Goal: Check status: Check status

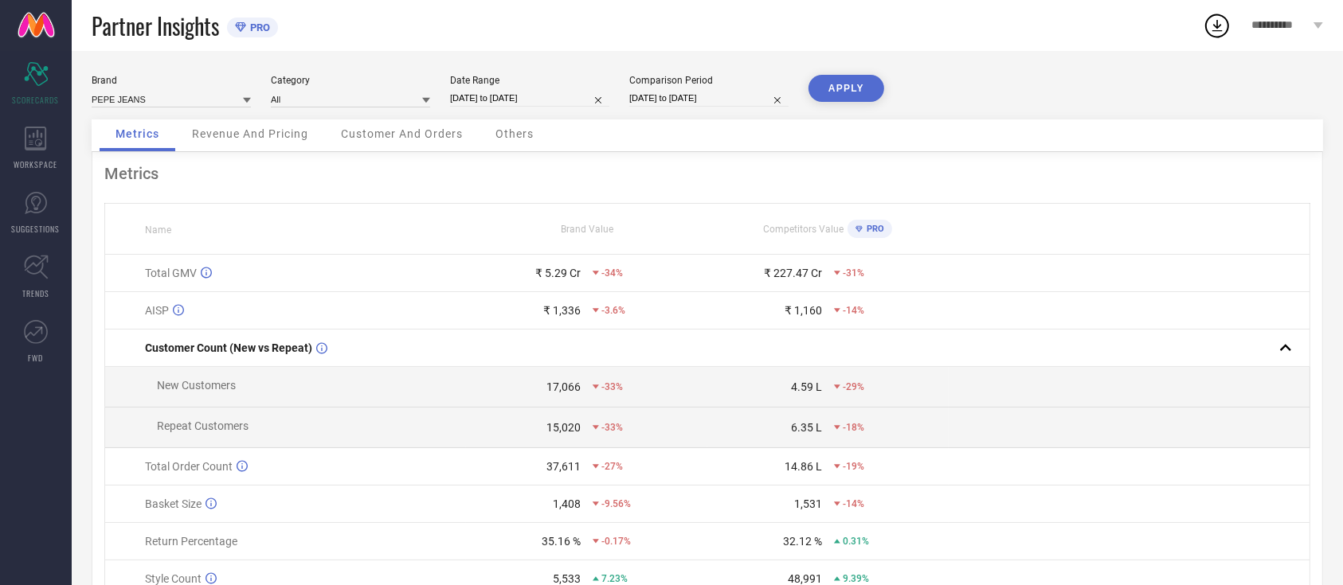
click at [681, 173] on div "Metrics" at bounding box center [707, 173] width 1206 height 19
select select "2"
select select "2025"
select select "3"
select select "2025"
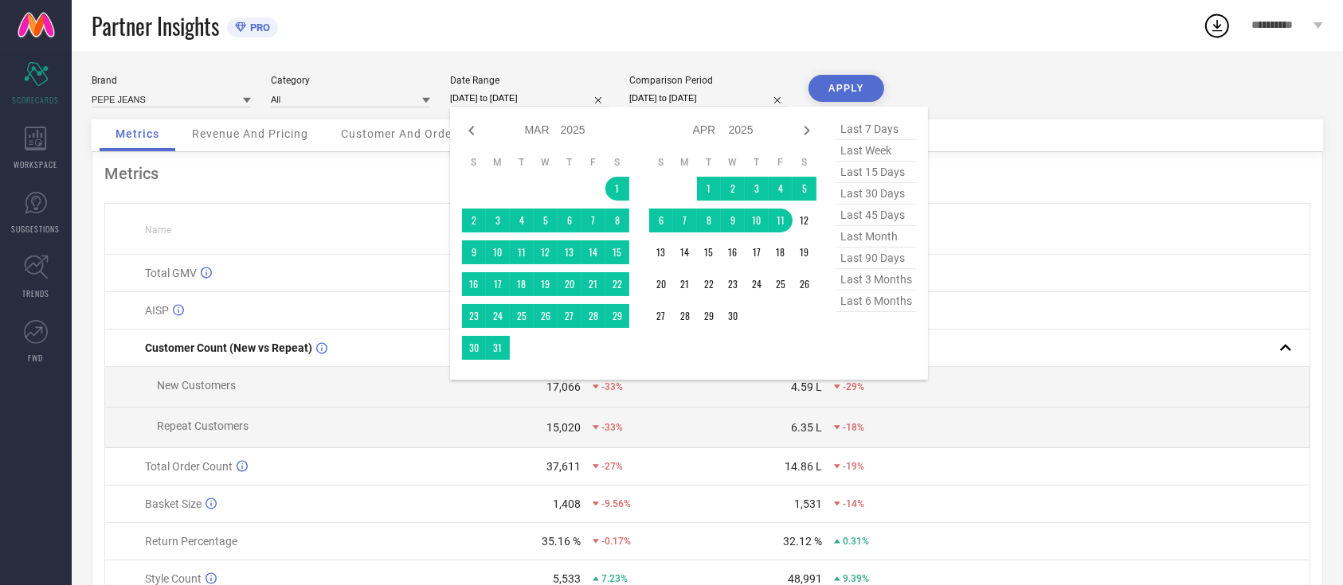
click at [519, 99] on input "[DATE] to [DATE]" at bounding box center [529, 98] width 159 height 17
click at [891, 198] on span "last 30 days" at bounding box center [876, 194] width 80 height 22
type input "[DATE] to [DATE]"
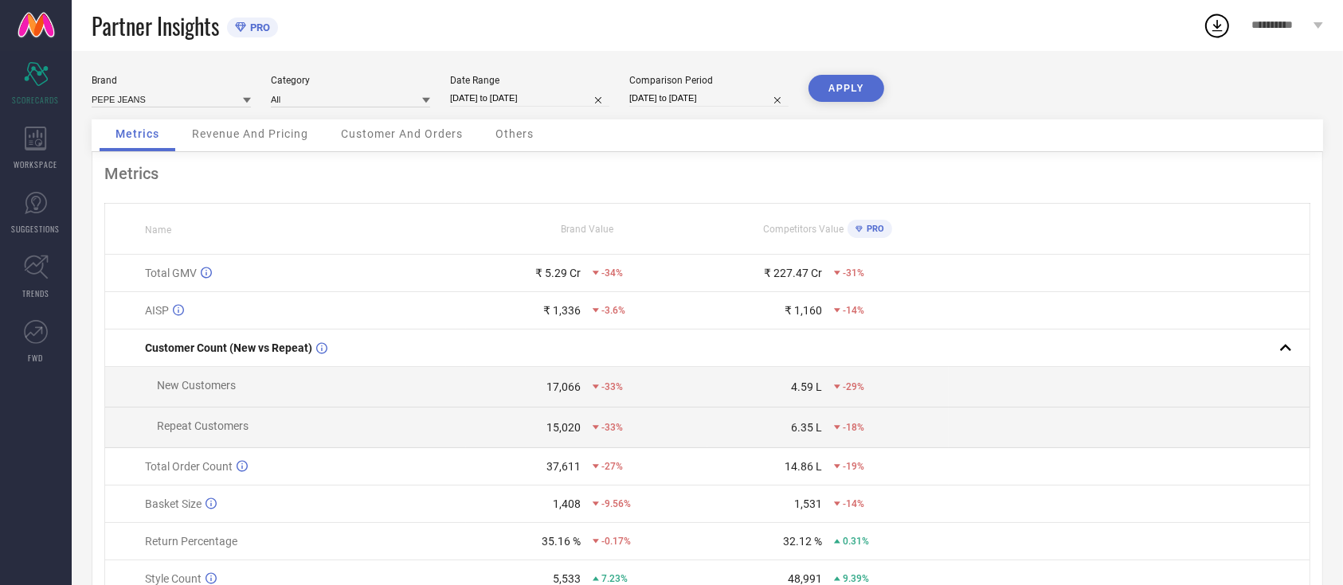
click at [841, 84] on button "APPLY" at bounding box center [846, 88] width 76 height 27
click at [727, 99] on input "[DATE] to [DATE]" at bounding box center [708, 98] width 159 height 17
select select "2024"
select select "1"
select select "2024"
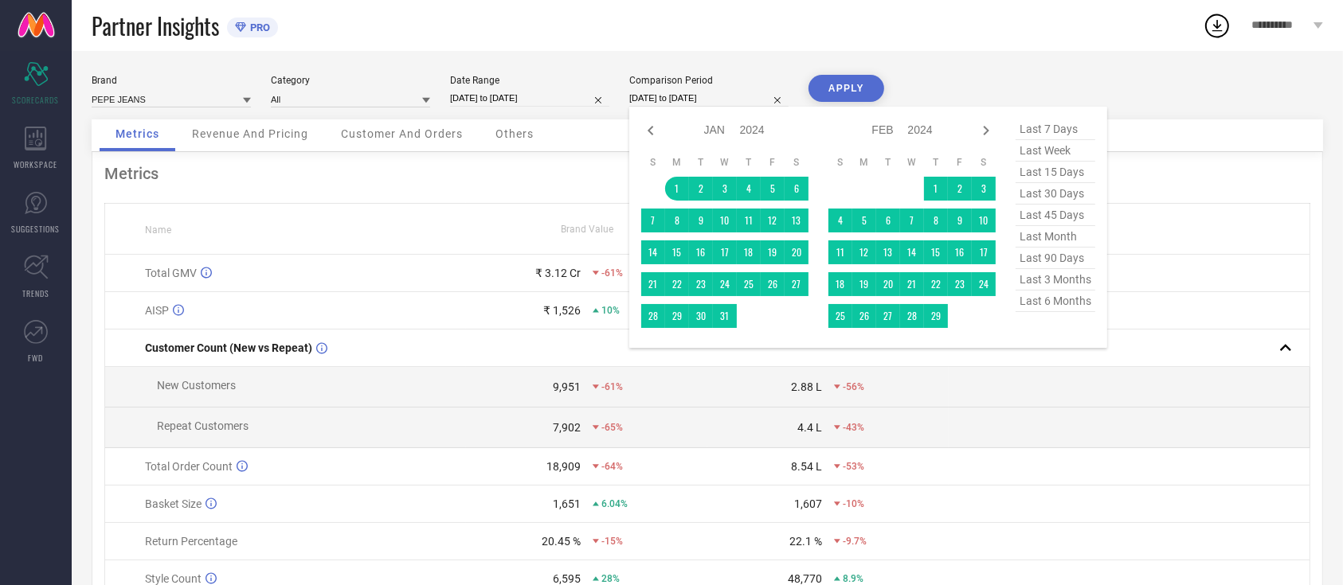
click at [1058, 196] on span "last 30 days" at bounding box center [1055, 194] width 80 height 22
type input "[DATE] to [DATE]"
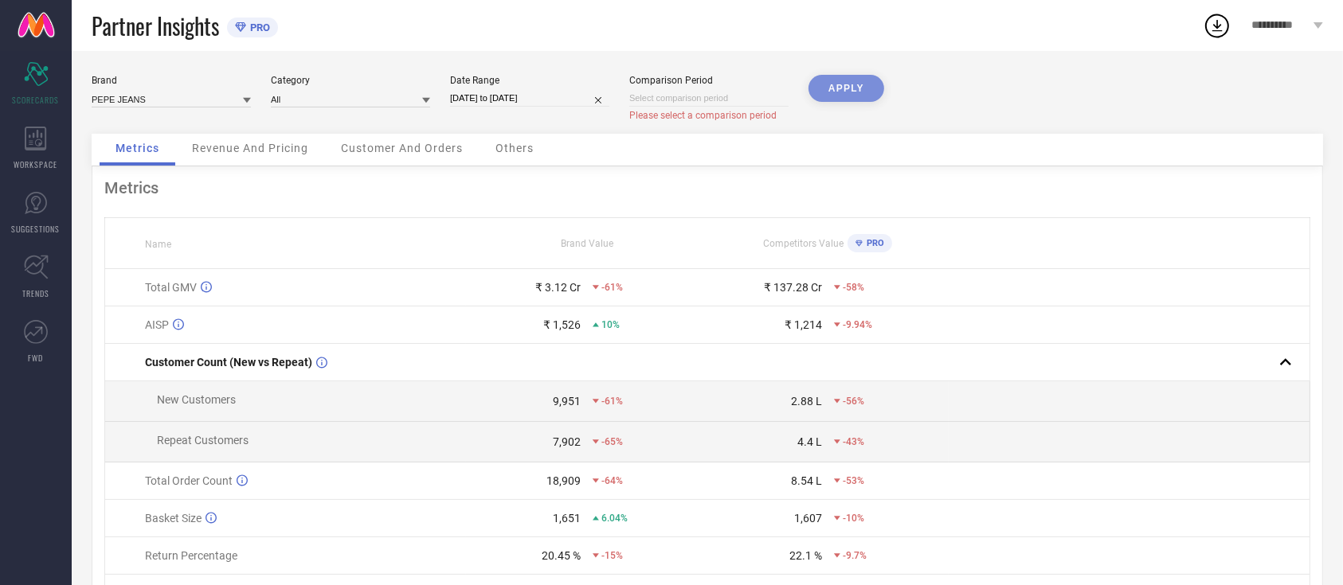
click at [841, 89] on div "APPLY" at bounding box center [846, 104] width 76 height 59
select select "7"
select select "2025"
select select "8"
select select "2025"
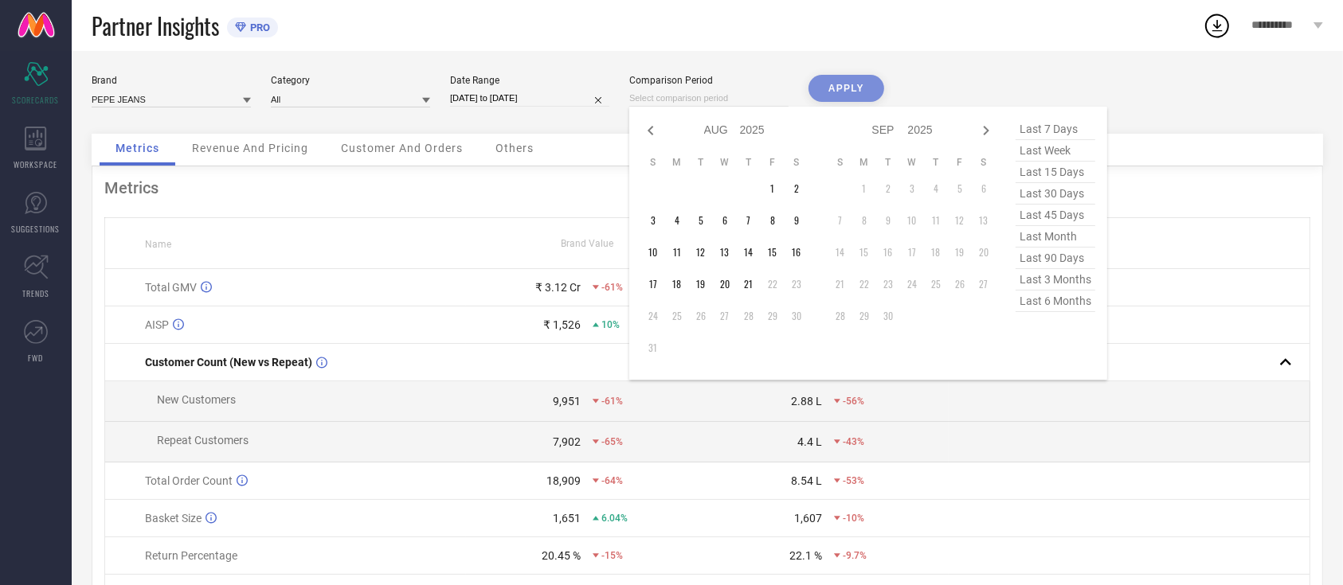
click at [675, 93] on input at bounding box center [708, 98] width 159 height 17
click at [1032, 237] on span "last month" at bounding box center [1055, 237] width 80 height 22
type input "[DATE] to [DATE]"
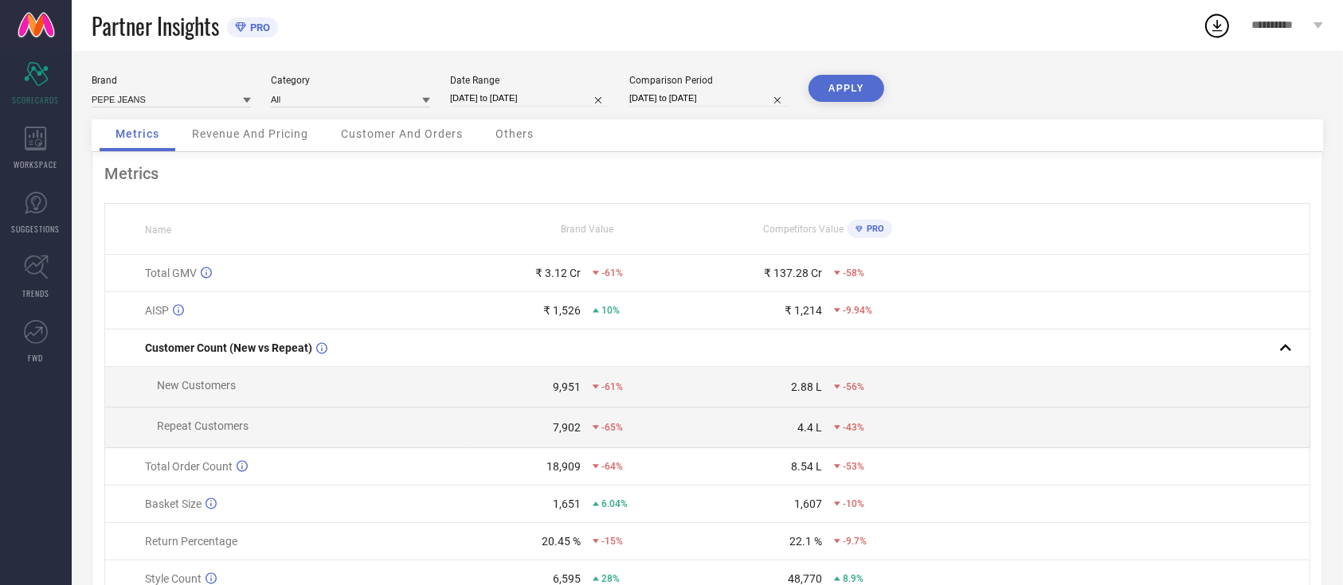
click at [835, 76] on button "APPLY" at bounding box center [846, 88] width 76 height 27
select select "6"
select select "2025"
select select "7"
select select "2025"
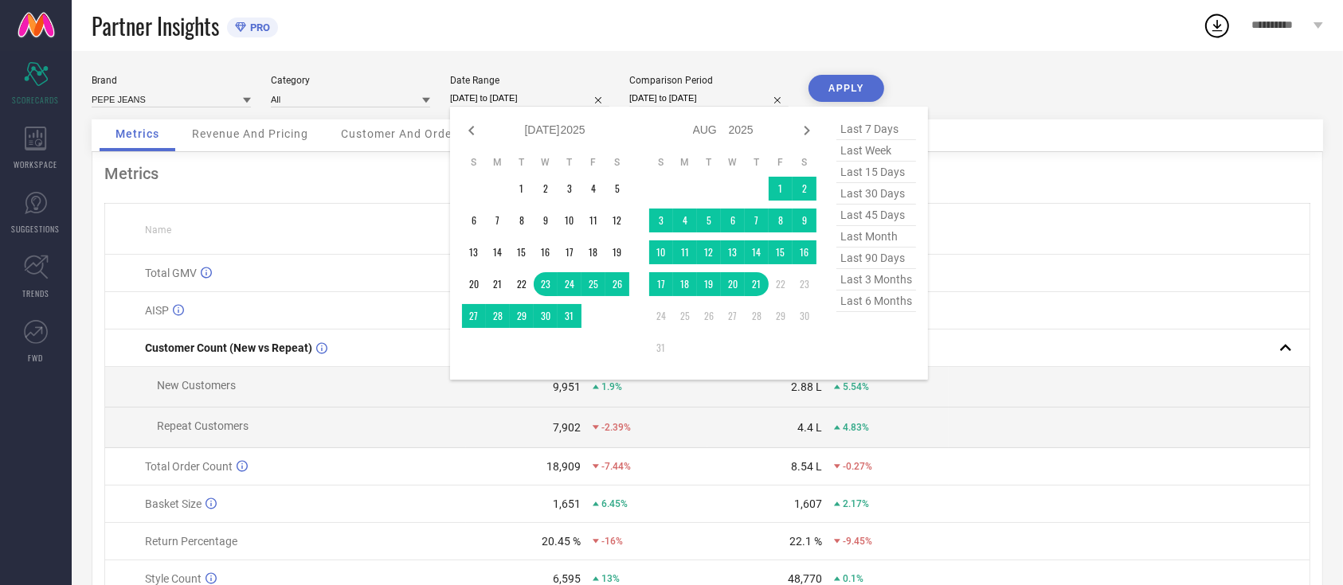
click at [522, 101] on input "[DATE] to [DATE]" at bounding box center [529, 98] width 159 height 17
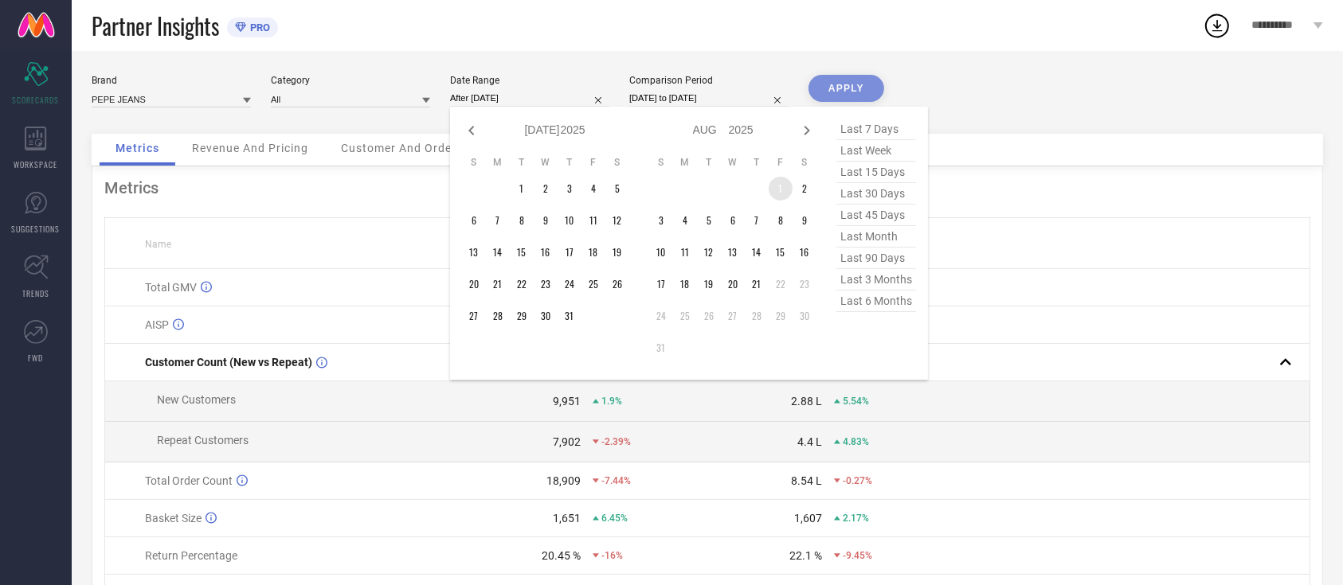
click at [785, 183] on td "1" at bounding box center [781, 189] width 24 height 24
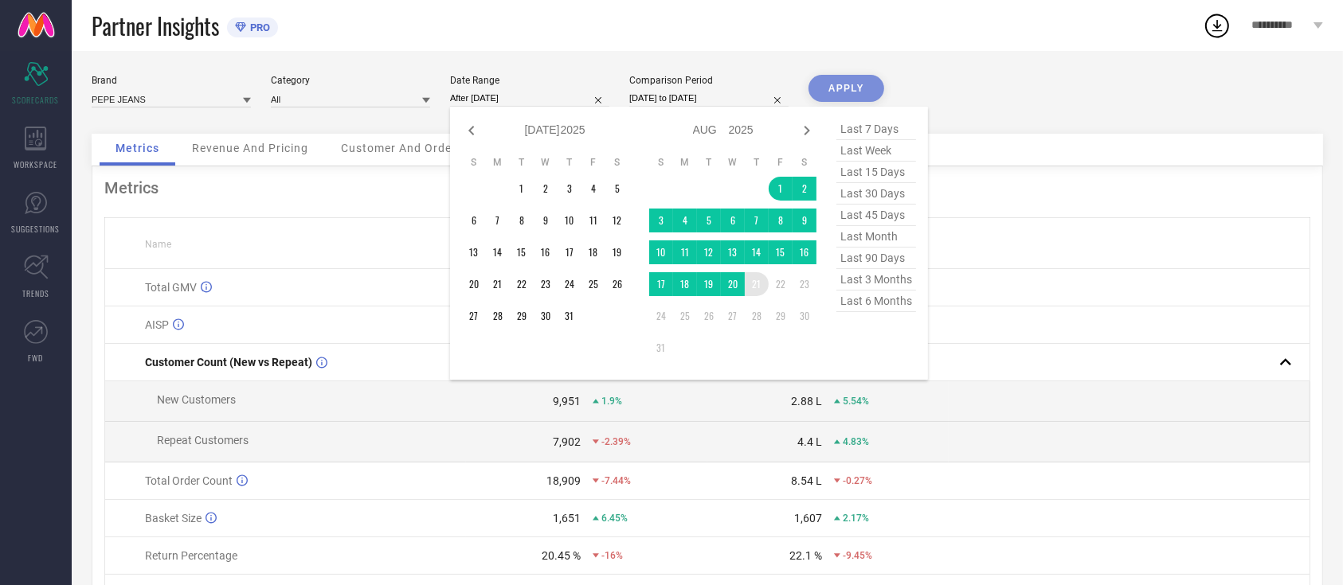
type input "[DATE] to [DATE]"
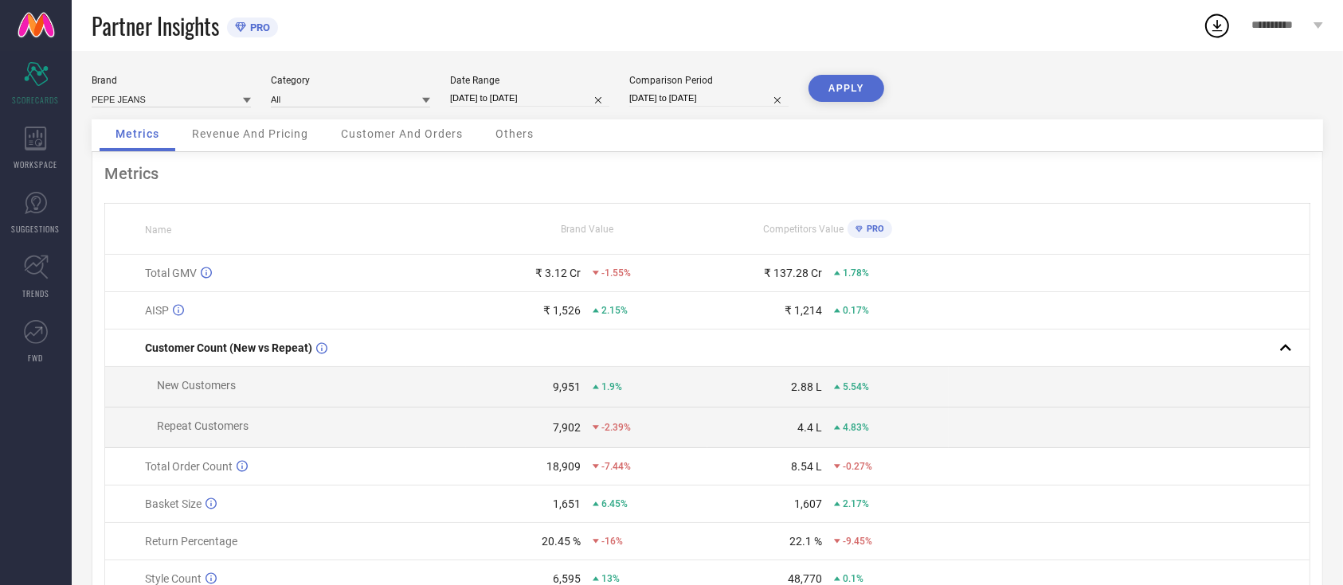
select select "6"
select select "2025"
select select "7"
select select "2025"
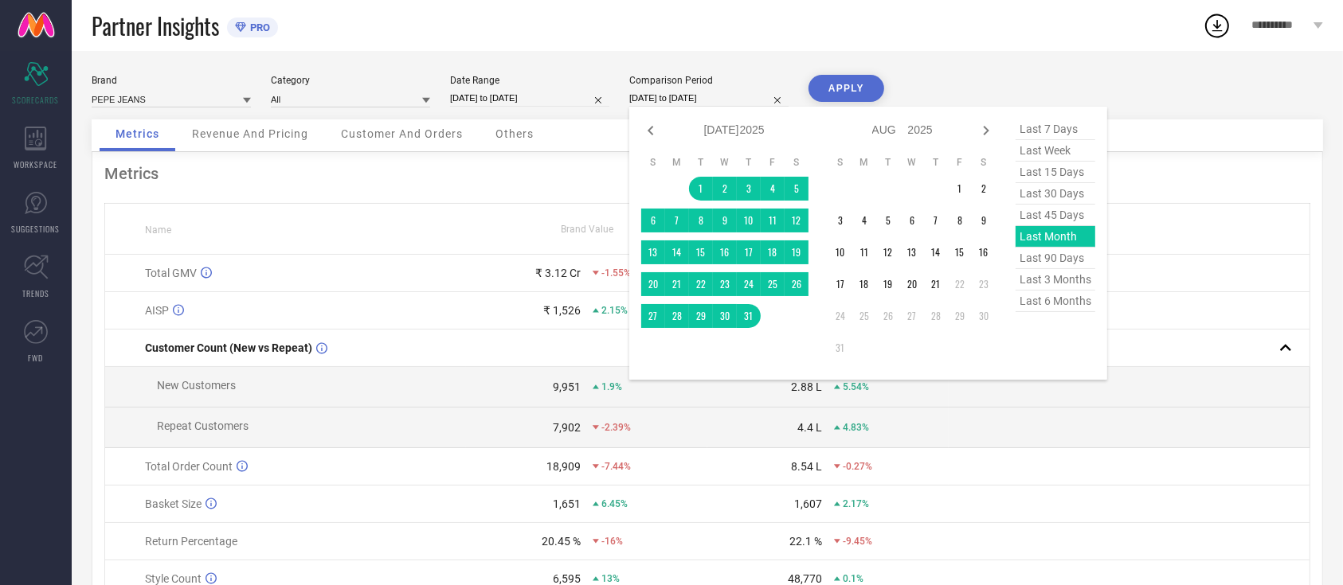
click at [704, 105] on input "[DATE] to [DATE]" at bounding box center [708, 98] width 159 height 17
click at [888, 131] on select "Jan Feb Mar Apr May Jun [DATE] Aug Sep Oct Nov Dec" at bounding box center [890, 130] width 36 height 23
click at [877, 119] on select "Jan Feb Mar Apr May Jun [DATE] Aug Sep Oct Nov Dec" at bounding box center [890, 130] width 36 height 23
click at [745, 123] on select "2015 2016 2017 2018 2019 2020 2021 2022 2023 2024 2025 2026 2027 2028 2029 2030…" at bounding box center [752, 130] width 25 height 23
select select "6"
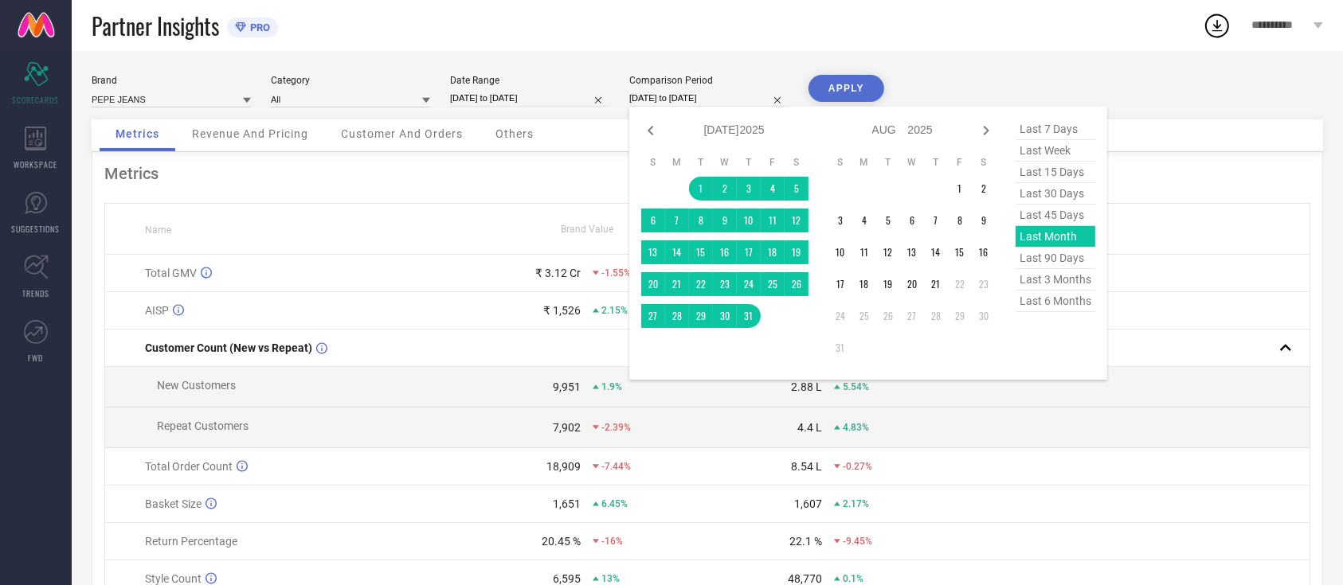
select select "2024"
select select "7"
select select "2024"
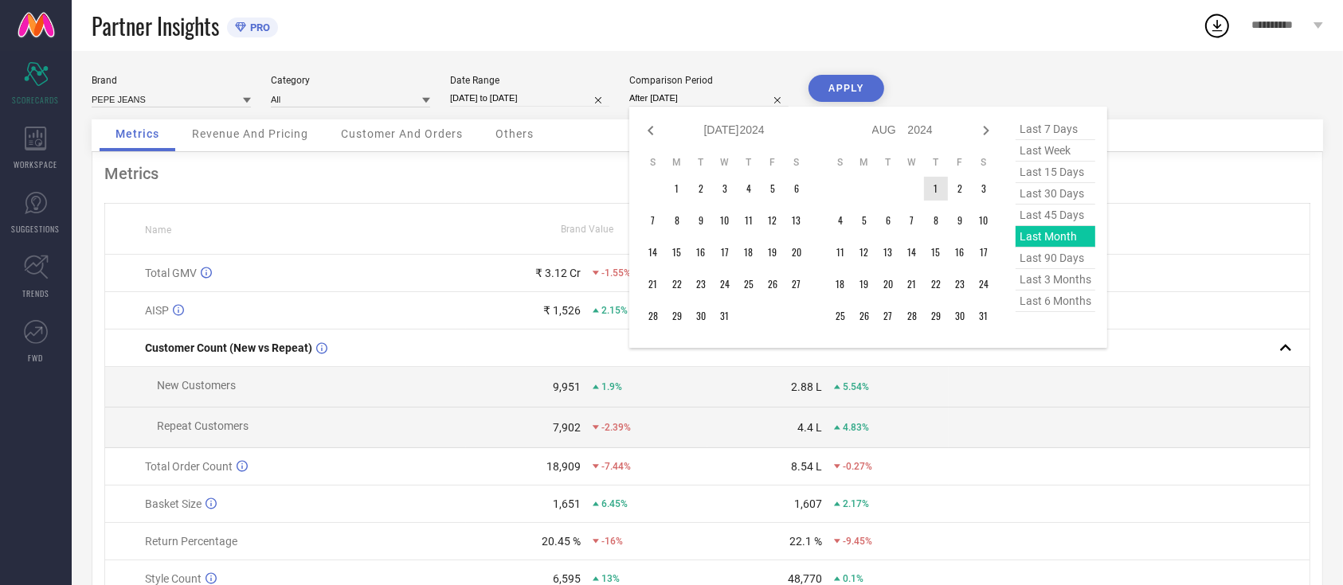
click at [928, 186] on td "1" at bounding box center [936, 189] width 24 height 24
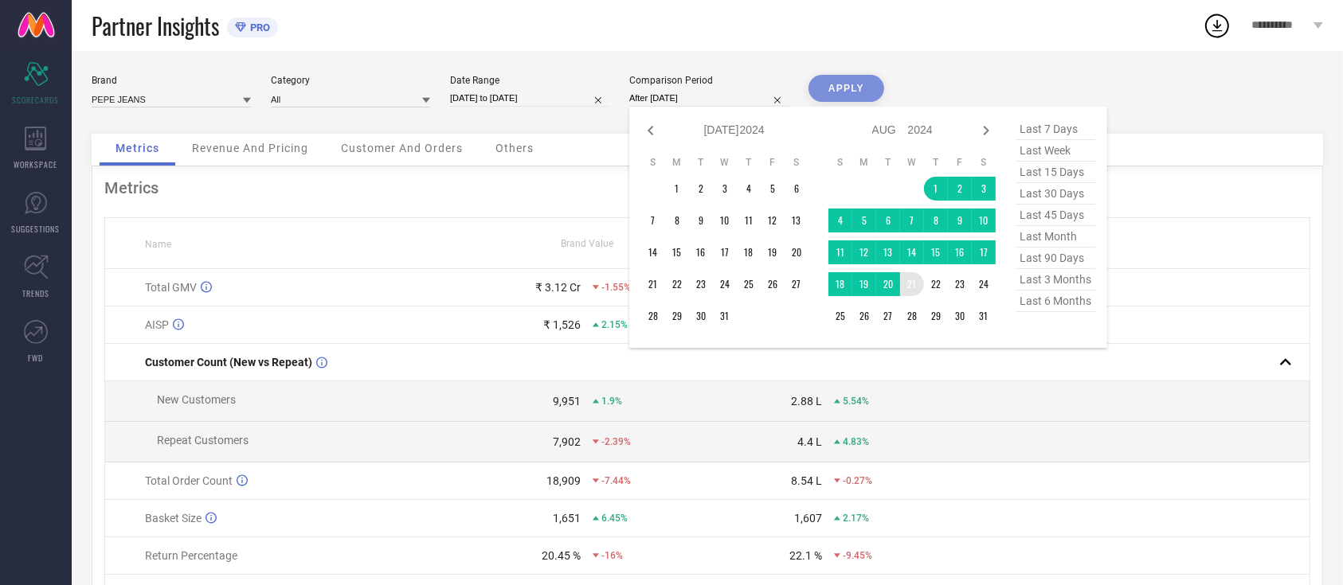
type input "[DATE] to [DATE]"
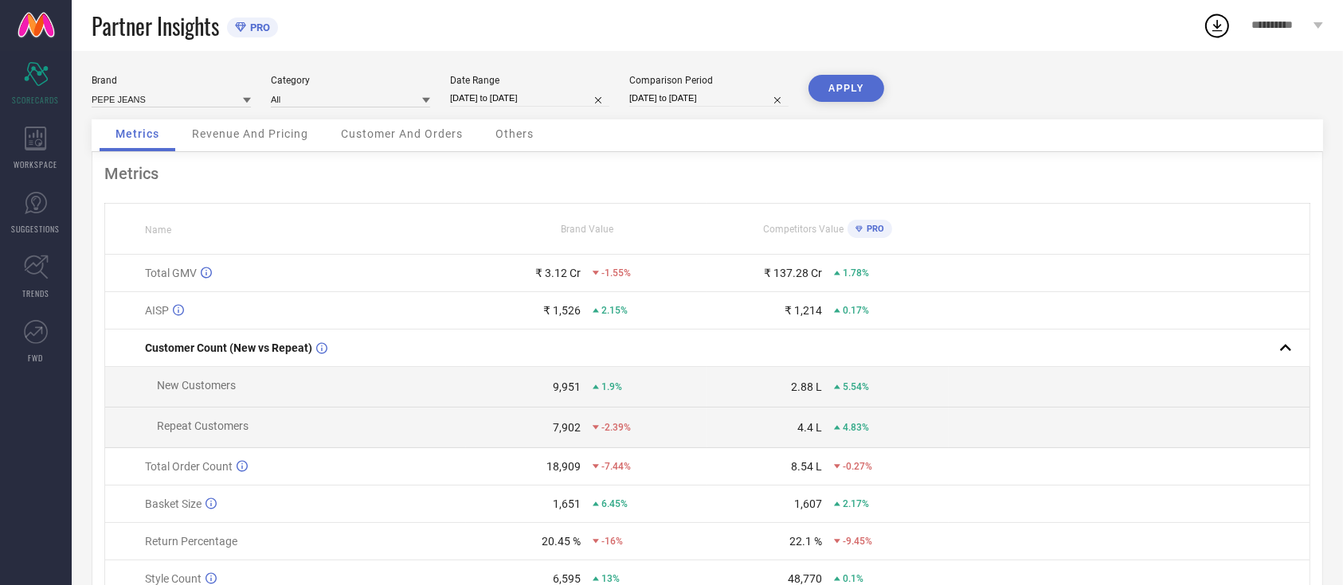
click at [847, 98] on button "APPLY" at bounding box center [846, 88] width 76 height 27
click at [284, 134] on span "Revenue And Pricing" at bounding box center [250, 133] width 116 height 13
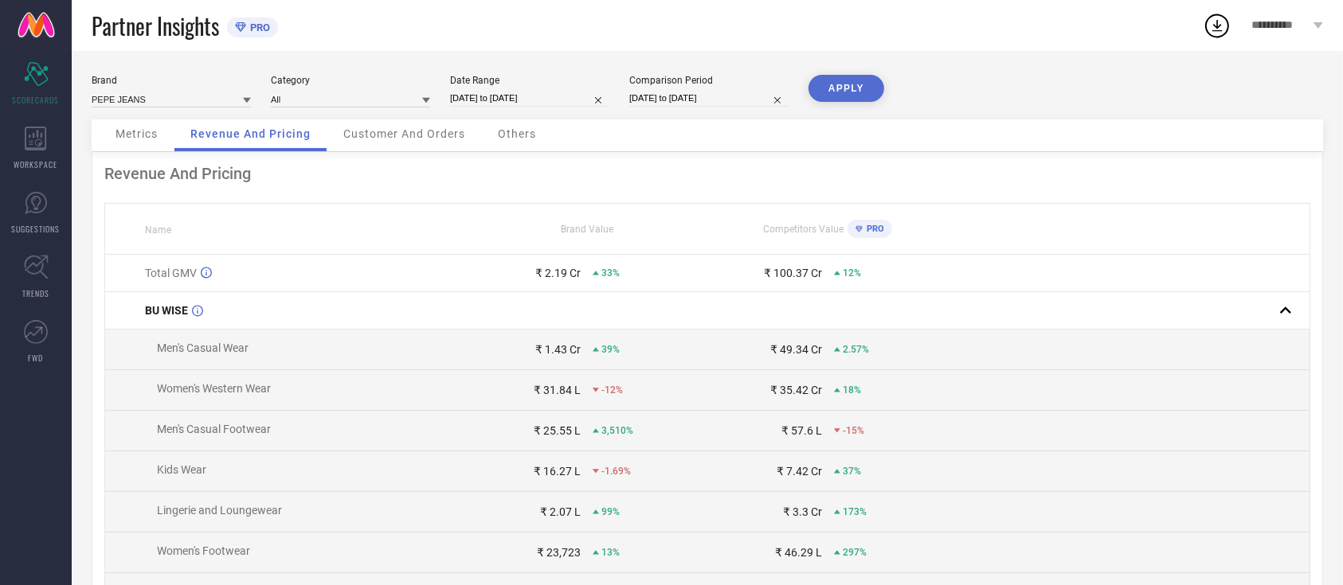
click at [422, 137] on span "Customer And Orders" at bounding box center [404, 133] width 122 height 13
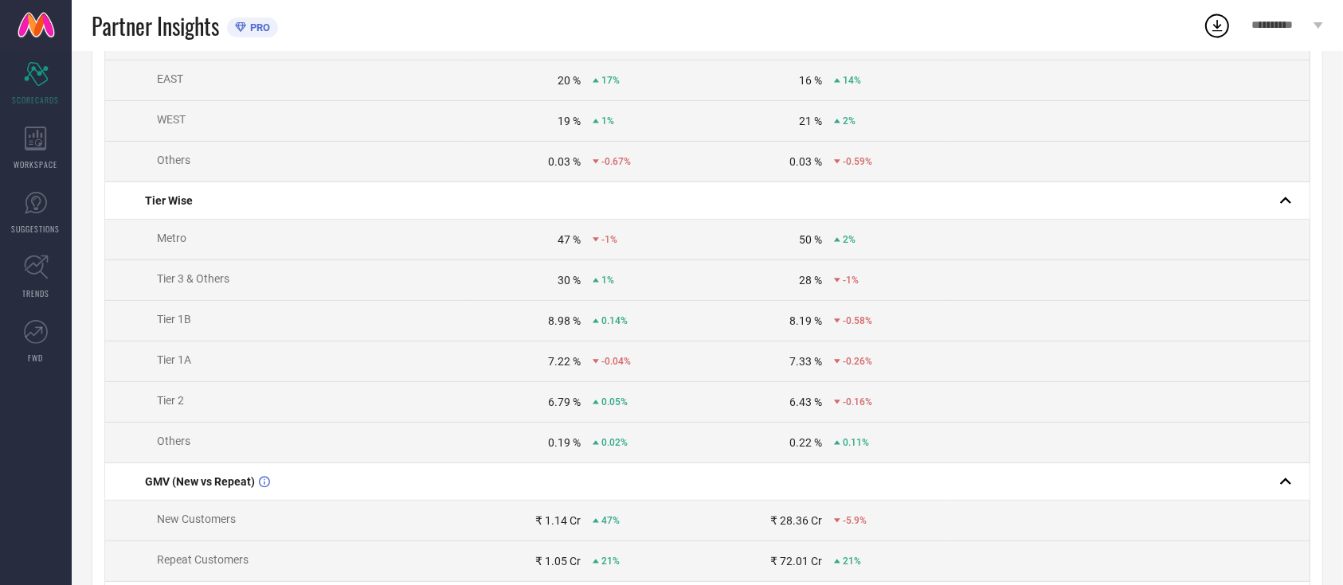
scroll to position [64, 0]
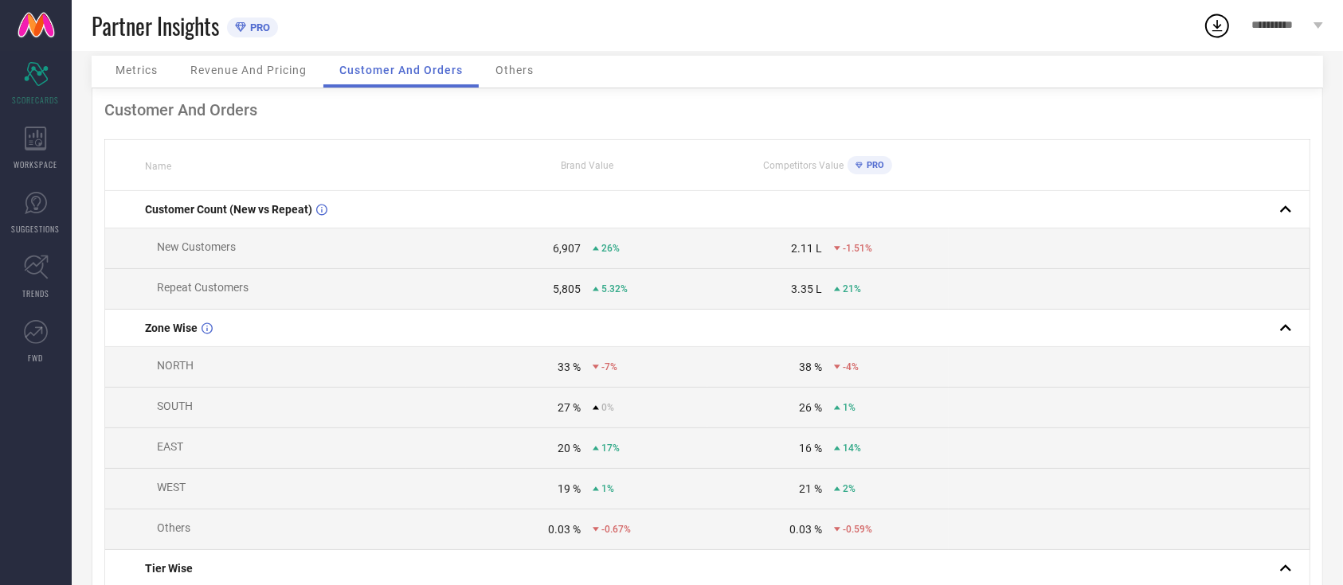
click at [524, 65] on span "Others" at bounding box center [514, 70] width 38 height 13
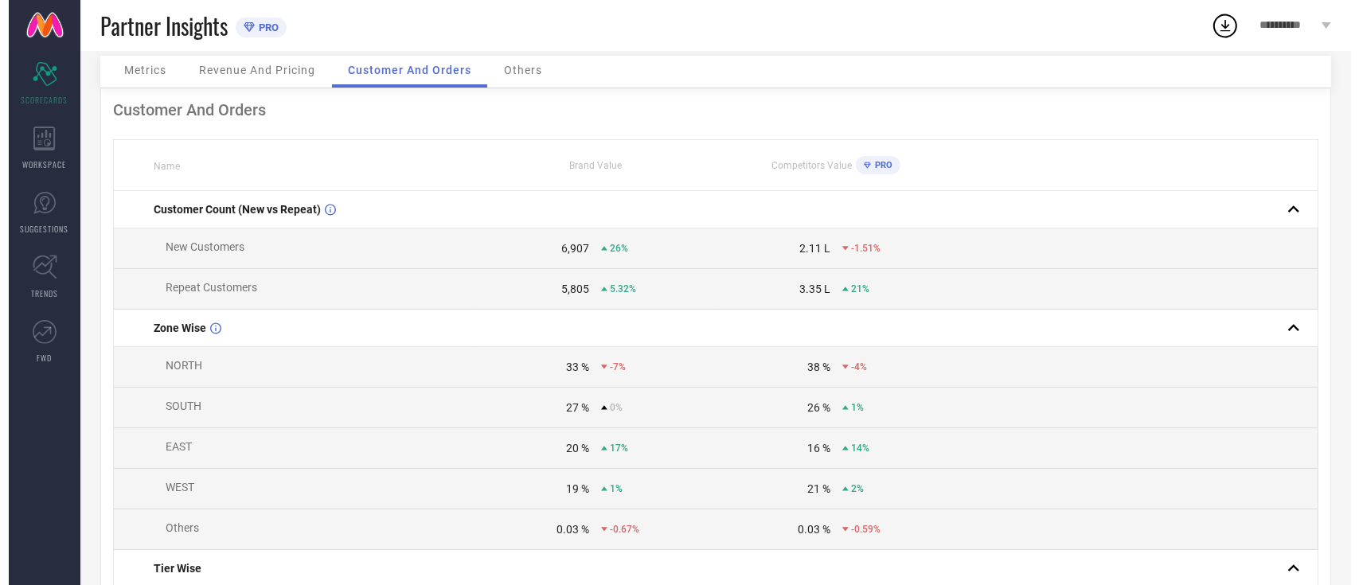
scroll to position [0, 0]
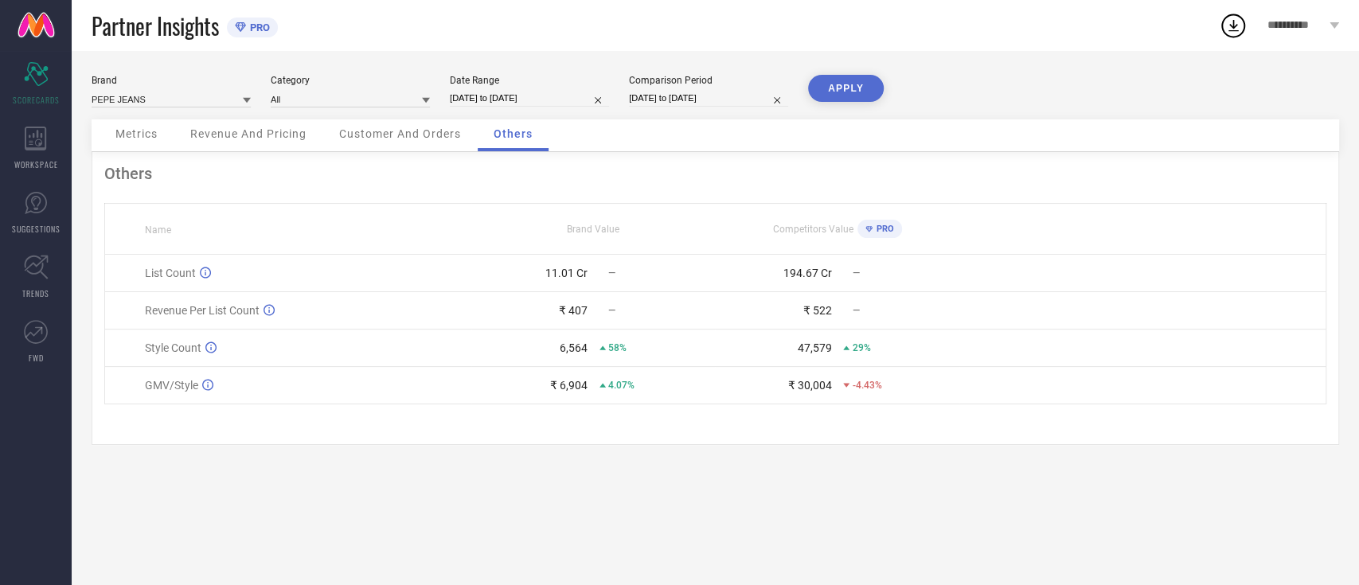
select select "7"
select select "2025"
select select "8"
select select "2025"
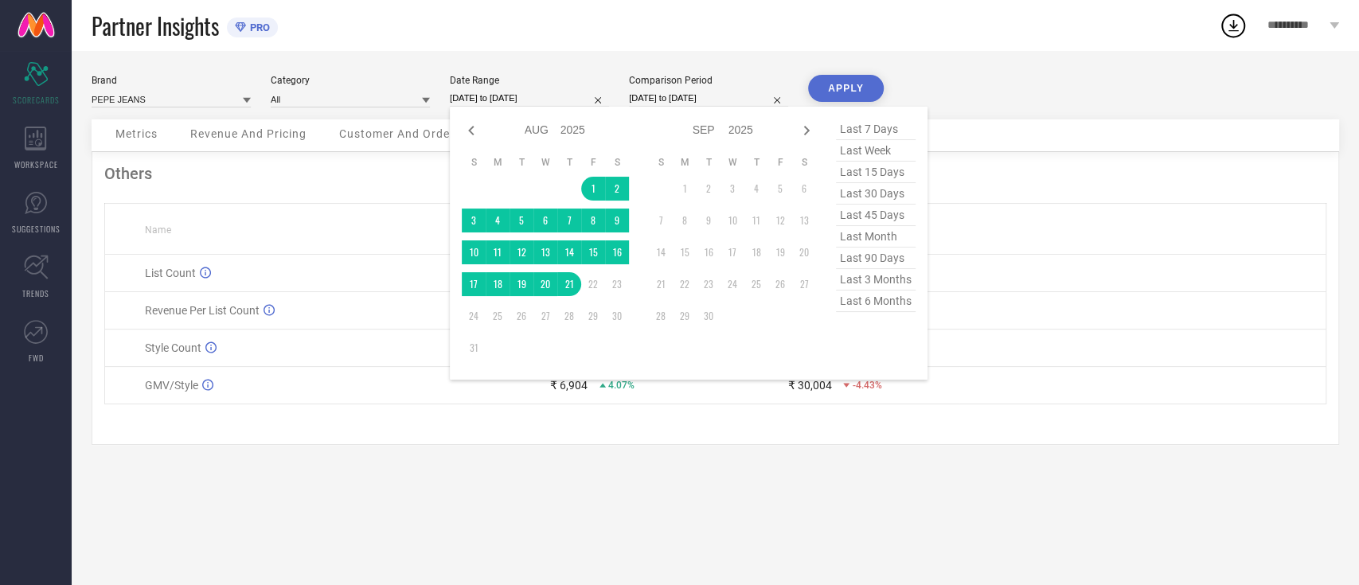
click at [553, 100] on input "[DATE] to [DATE]" at bounding box center [529, 98] width 159 height 17
click at [471, 127] on icon at bounding box center [471, 131] width 6 height 10
select select "6"
select select "2025"
select select "7"
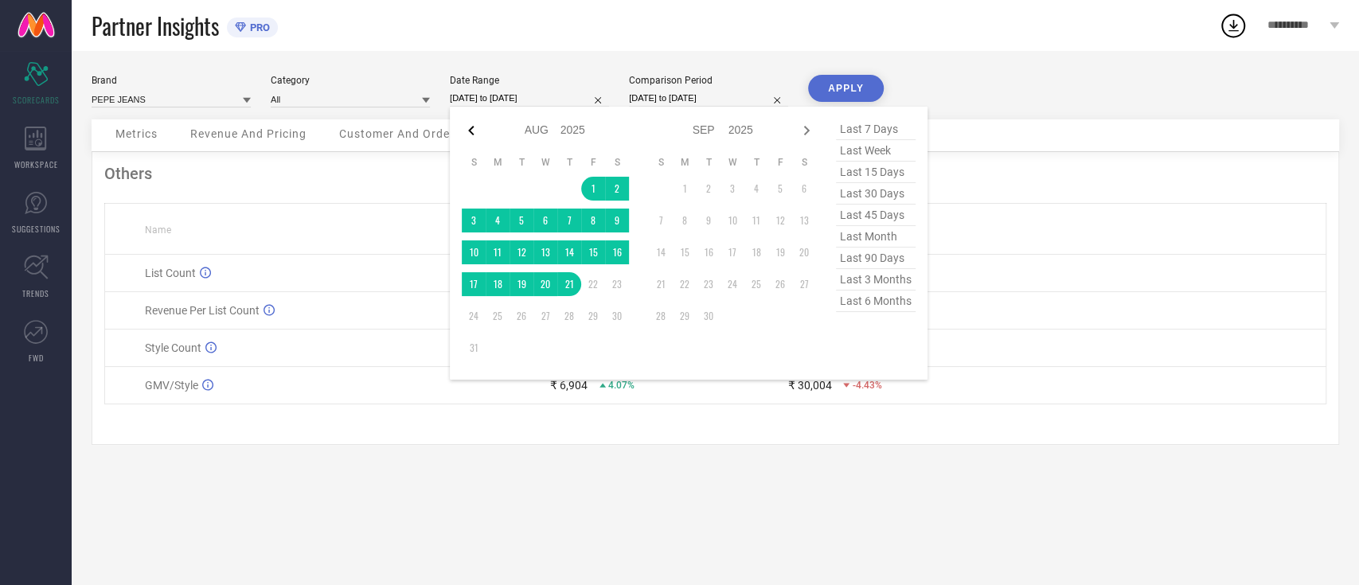
select select "2025"
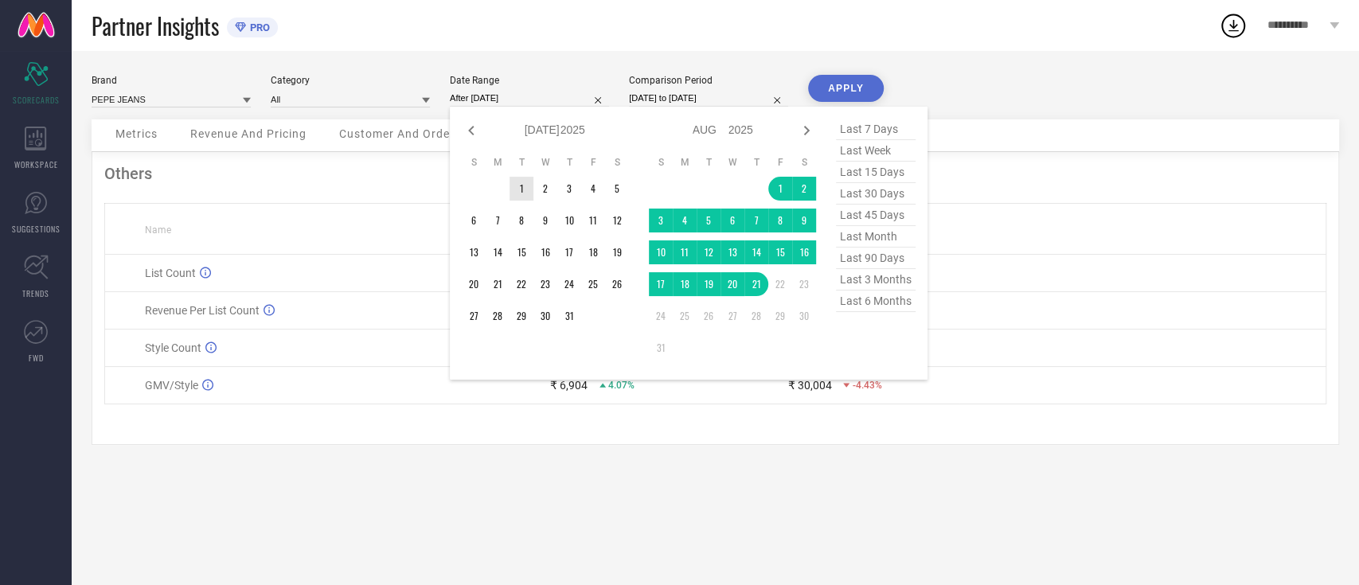
click at [527, 178] on td "1" at bounding box center [522, 189] width 24 height 24
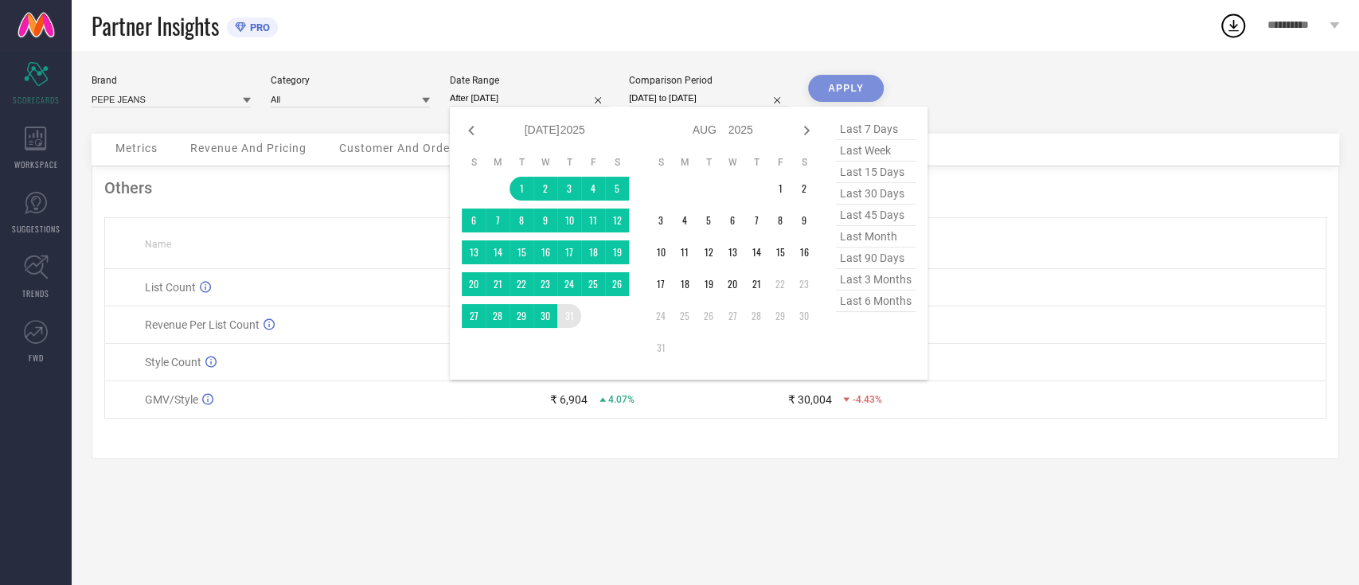
type input "[DATE] to [DATE]"
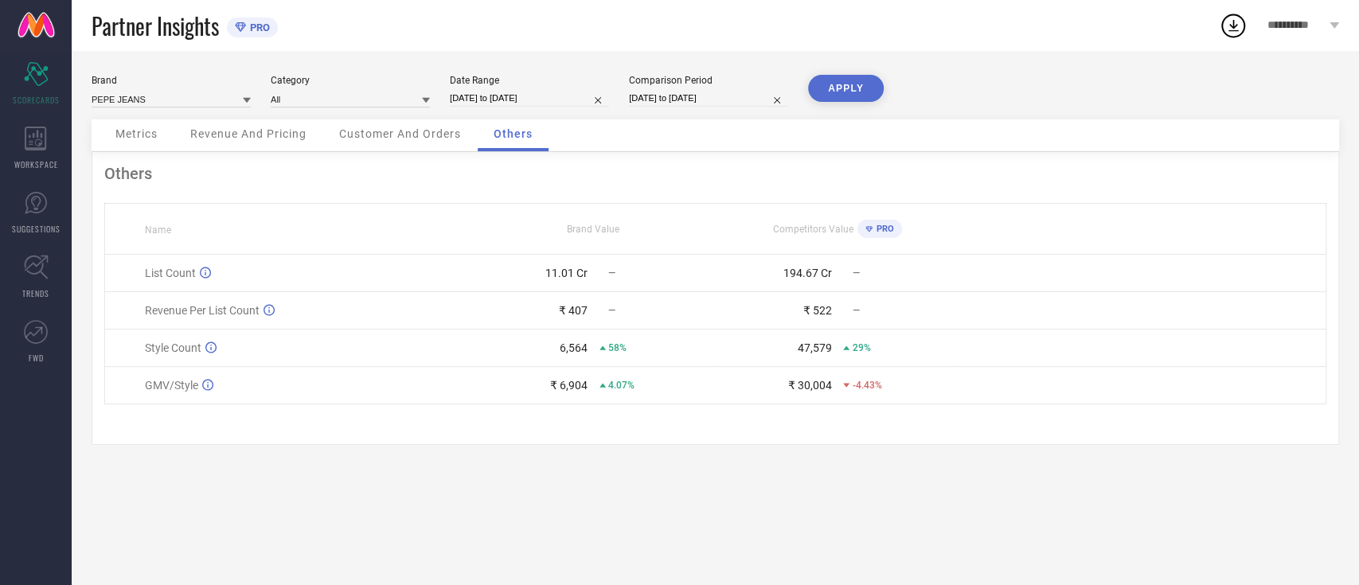
drag, startPoint x: 567, startPoint y: 315, endPoint x: 581, endPoint y: 303, distance: 17.5
select select "7"
select select "2024"
select select "8"
select select "2024"
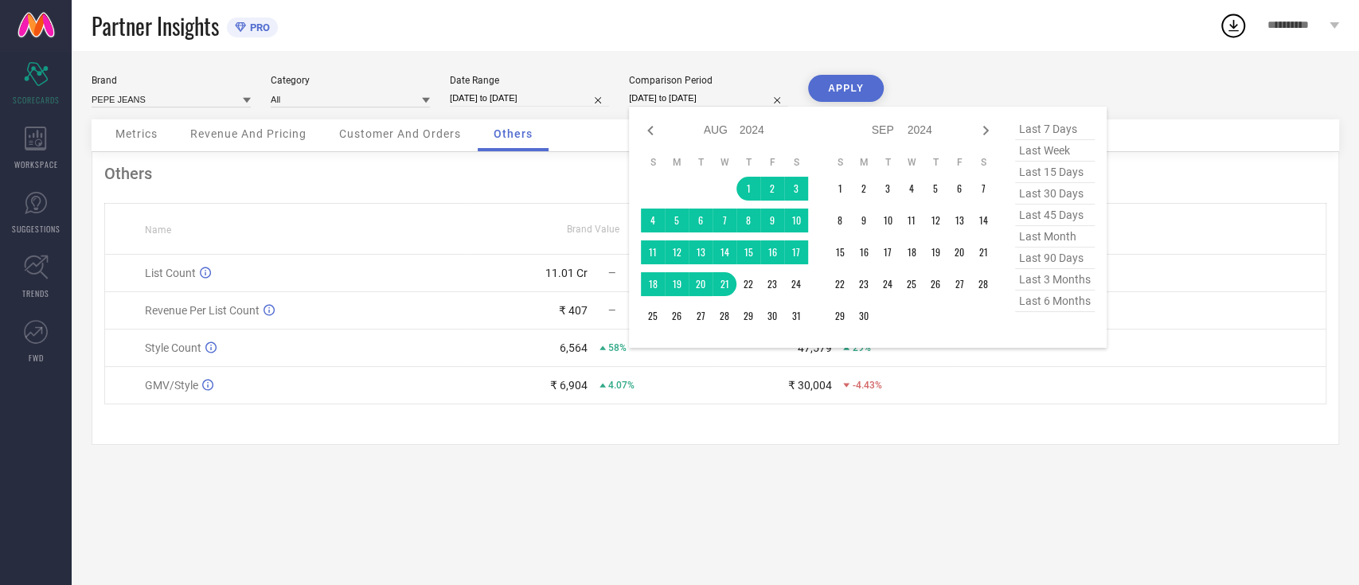
click at [679, 98] on input "[DATE] to [DATE]" at bounding box center [708, 98] width 159 height 17
